Goal: Communication & Community: Answer question/provide support

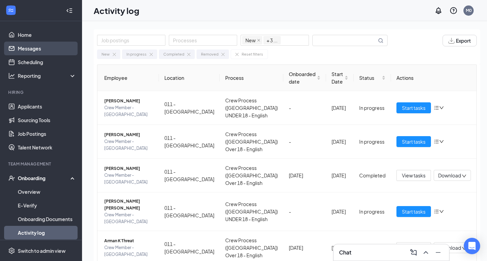
click at [24, 52] on link "Messages" at bounding box center [47, 49] width 58 height 14
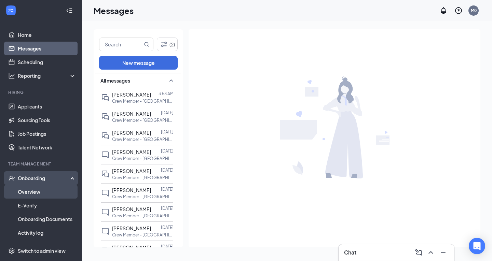
click at [29, 192] on link "Overview" at bounding box center [47, 192] width 58 height 14
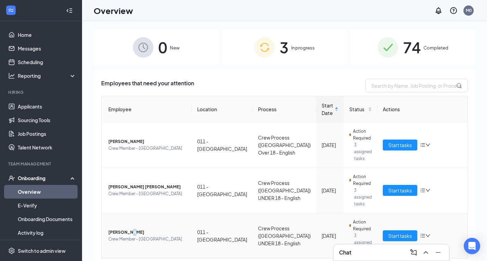
click at [129, 229] on span "[PERSON_NAME]" at bounding box center [147, 232] width 78 height 7
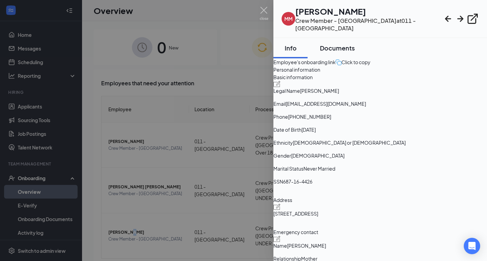
click at [337, 44] on div "Documents" at bounding box center [337, 48] width 35 height 9
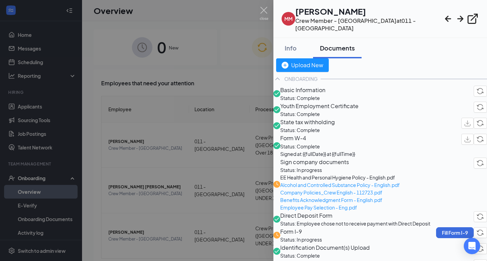
click at [38, 50] on div at bounding box center [243, 130] width 487 height 261
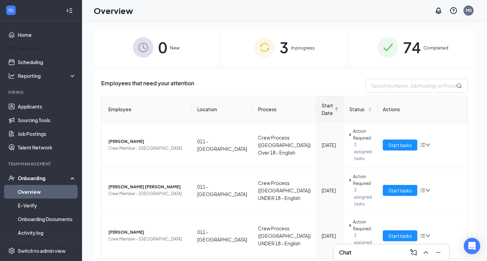
click at [38, 50] on link "Messages" at bounding box center [47, 49] width 58 height 14
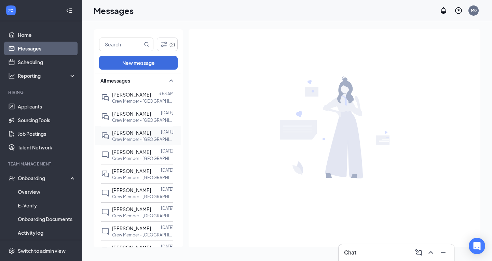
click at [139, 137] on div "[PERSON_NAME]" at bounding box center [131, 133] width 39 height 8
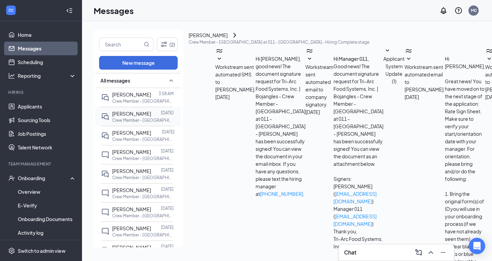
scroll to position [258, 0]
click at [125, 98] on span "[PERSON_NAME]" at bounding box center [131, 95] width 39 height 6
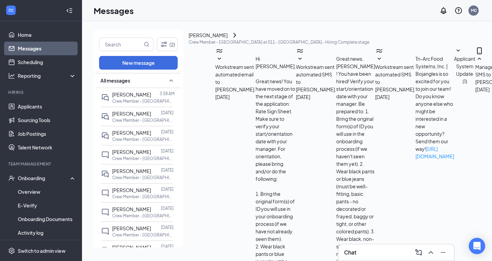
scroll to position [284, 0]
drag, startPoint x: 409, startPoint y: 164, endPoint x: 265, endPoint y: 158, distance: 144.3
copy span "First day (Orientation Day) is scheduled for [DATE] 10 am. If you have any ques…"
click at [134, 137] on div "[PERSON_NAME]" at bounding box center [131, 133] width 39 height 8
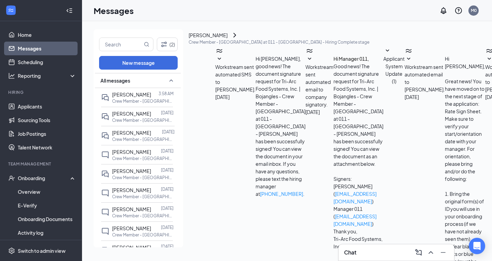
scroll to position [258, 0]
click at [227, 38] on div "[PERSON_NAME]" at bounding box center [208, 35] width 39 height 8
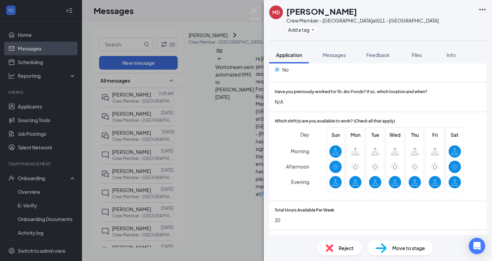
scroll to position [342, 0]
click at [237, 206] on div "MD [PERSON_NAME] Crew Member - Knightdale at 011 - [GEOGRAPHIC_DATA] Add a tag …" at bounding box center [246, 130] width 492 height 261
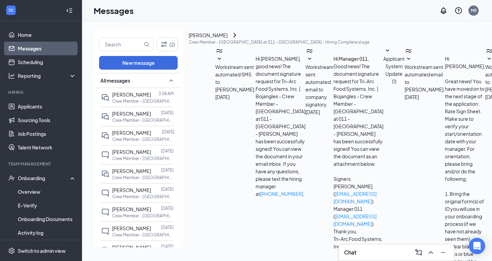
paste textarea "First day (Orientation Day) is scheduled for [DATE] 10 am. If you have any ques…"
drag, startPoint x: 316, startPoint y: 192, endPoint x: 323, endPoint y: 191, distance: 6.5
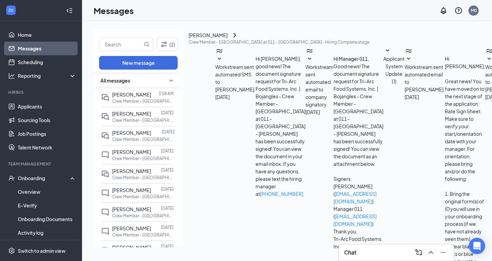
type textarea "First day (Orientation Day) is scheduled for [DATE] 9 am. If you have any quest…"
click at [39, 108] on link "Applicants" at bounding box center [47, 107] width 58 height 14
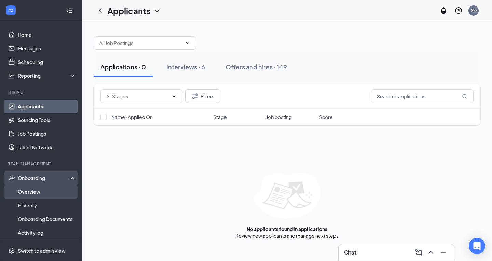
click at [36, 193] on link "Overview" at bounding box center [47, 192] width 58 height 14
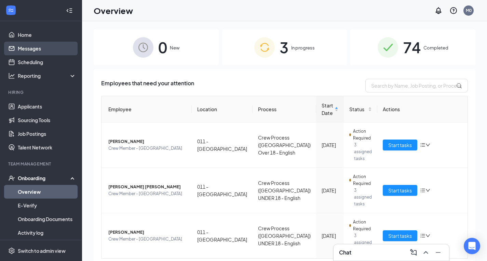
click at [38, 49] on link "Messages" at bounding box center [47, 49] width 58 height 14
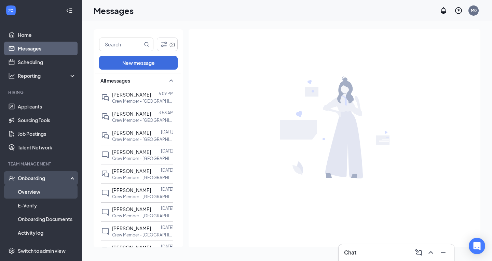
click at [37, 190] on link "Overview" at bounding box center [47, 192] width 58 height 14
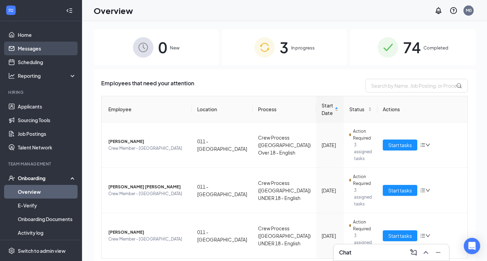
click at [28, 47] on link "Messages" at bounding box center [47, 49] width 58 height 14
